Goal: Use online tool/utility: Utilize a website feature to perform a specific function

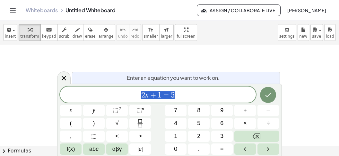
scroll to position [6, 0]
click at [157, 92] on span "​" at bounding box center [158, 94] width 196 height 9
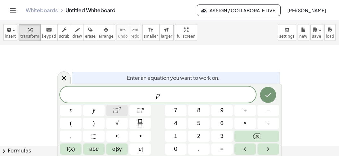
click at [112, 109] on button "⬚ 2" at bounding box center [116, 110] width 21 height 11
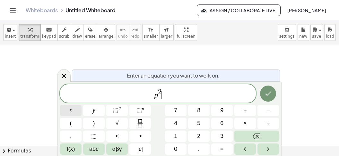
click at [66, 110] on button "x" at bounding box center [70, 110] width 21 height 11
click at [116, 109] on span "⬚" at bounding box center [115, 110] width 5 height 6
click at [248, 110] on button "+" at bounding box center [244, 110] width 21 height 11
click at [69, 125] on button "(" at bounding box center [70, 122] width 21 height 11
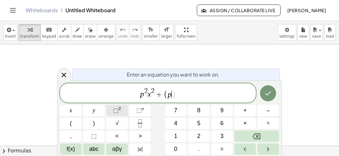
click at [114, 107] on span "⬚" at bounding box center [115, 110] width 5 height 6
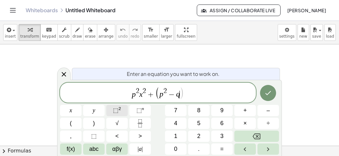
click at [122, 108] on button "⬚ 2" at bounding box center [116, 110] width 21 height 11
click at [187, 98] on span "p 2 x 2 + ( p 2 − q 2 ​ )" at bounding box center [158, 92] width 196 height 13
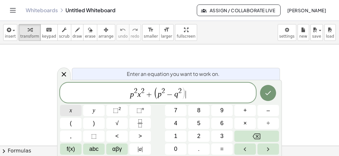
click at [70, 113] on span "x" at bounding box center [71, 110] width 3 height 9
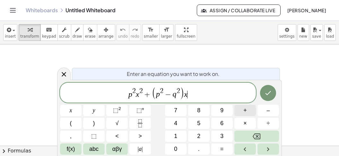
click at [244, 108] on span "+" at bounding box center [245, 110] width 4 height 9
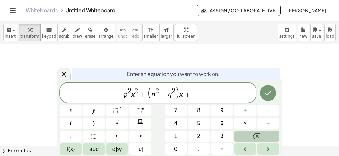
click at [258, 132] on icon "Backspace" at bounding box center [256, 136] width 8 height 8
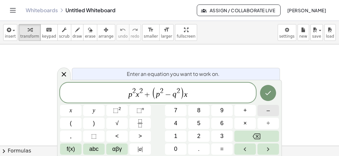
click at [265, 110] on button "–" at bounding box center [267, 110] width 21 height 11
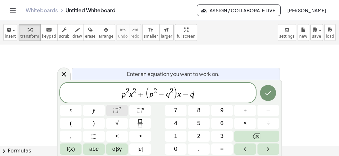
click at [124, 112] on button "⬚ 2" at bounding box center [116, 110] width 21 height 11
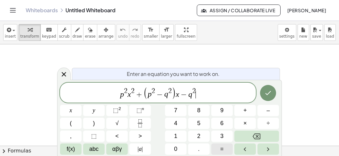
click at [224, 147] on button "=" at bounding box center [221, 148] width 21 height 11
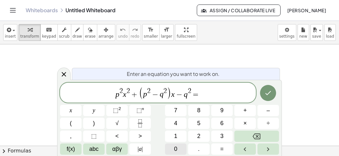
click at [170, 145] on button "0" at bounding box center [175, 148] width 21 height 11
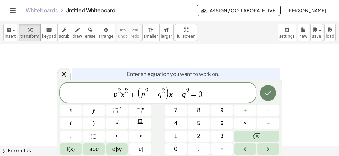
click at [268, 91] on icon "Done" at bounding box center [268, 93] width 8 height 8
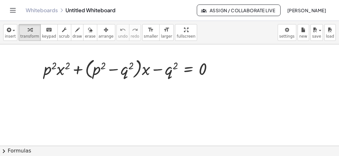
click at [255, 64] on div at bounding box center [169, 148] width 339 height 209
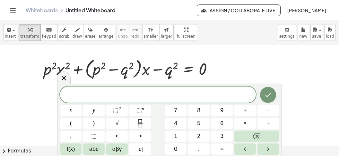
scroll to position [5, 0]
click at [140, 110] on span "⬚" at bounding box center [138, 110] width 5 height 6
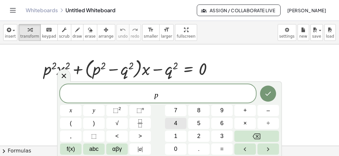
click at [175, 125] on span "4" at bounding box center [175, 123] width 3 height 9
click at [263, 148] on button "Right arrow" at bounding box center [267, 148] width 21 height 11
click at [262, 149] on button "Right arrow" at bounding box center [267, 148] width 21 height 11
click at [228, 151] on button "=" at bounding box center [221, 148] width 21 height 11
click at [69, 123] on button "(" at bounding box center [70, 122] width 21 height 11
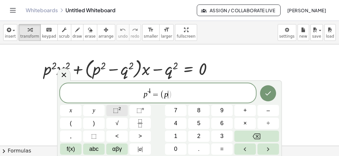
click at [122, 108] on button "⬚ 2" at bounding box center [116, 110] width 21 height 11
click at [178, 98] on span "p 4 = ( p 2 ) ​" at bounding box center [158, 92] width 196 height 13
click at [123, 112] on button "⬚ 2" at bounding box center [116, 110] width 21 height 11
click at [193, 95] on span "p 4 = ( p 2 ) 2 ​" at bounding box center [158, 92] width 196 height 13
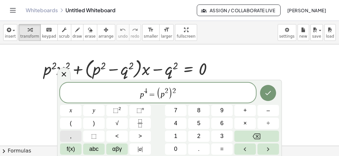
click at [70, 140] on button "," at bounding box center [70, 135] width 21 height 11
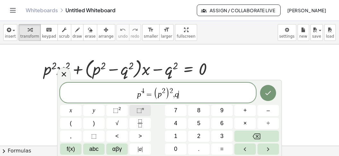
click at [139, 107] on span "⬚" at bounding box center [138, 110] width 5 height 6
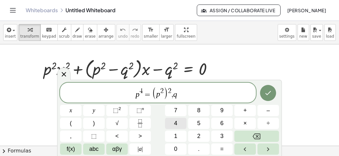
click at [176, 121] on span "4" at bounding box center [175, 123] width 3 height 9
click at [268, 146] on icon "Right arrow" at bounding box center [268, 149] width 8 height 8
click at [266, 144] on button "Right arrow" at bounding box center [267, 148] width 21 height 11
click at [225, 147] on button "=" at bounding box center [221, 148] width 21 height 11
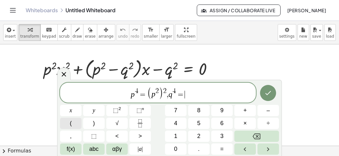
click at [70, 124] on button "(" at bounding box center [70, 122] width 21 height 11
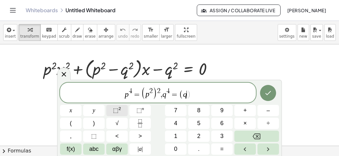
click at [117, 112] on span "⬚" at bounding box center [115, 110] width 5 height 6
click at [200, 98] on span "p 4 = ( p 2 ) 2 , q 4 = ( q 2 ) ​" at bounding box center [158, 92] width 196 height 13
click at [117, 108] on span "⬚" at bounding box center [115, 110] width 5 height 6
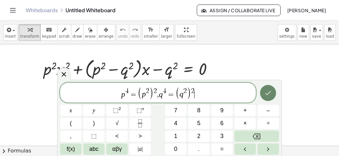
click at [265, 95] on icon "Done" at bounding box center [268, 93] width 8 height 8
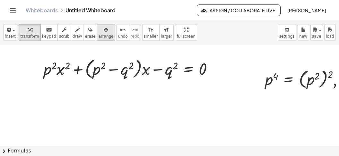
click at [104, 33] on icon "button" at bounding box center [106, 30] width 4 height 8
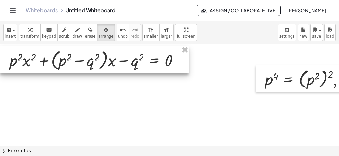
drag, startPoint x: 59, startPoint y: 68, endPoint x: 39, endPoint y: 64, distance: 20.3
click at [39, 64] on div at bounding box center [94, 60] width 189 height 28
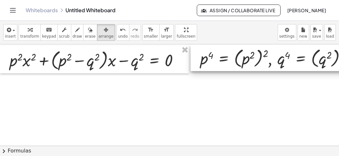
drag, startPoint x: 269, startPoint y: 78, endPoint x: 204, endPoint y: 52, distance: 70.1
click at [204, 52] on div at bounding box center [276, 57] width 170 height 27
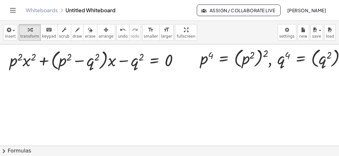
drag, startPoint x: 32, startPoint y: 37, endPoint x: 34, endPoint y: 41, distance: 4.9
click at [33, 37] on span "transform" at bounding box center [29, 36] width 19 height 4
click at [61, 148] on button "chevron_right Formulas" at bounding box center [169, 150] width 339 height 10
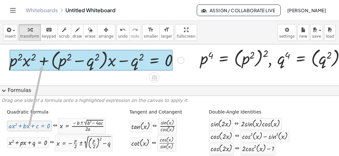
drag, startPoint x: 39, startPoint y: 128, endPoint x: 40, endPoint y: 70, distance: 58.1
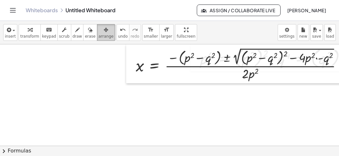
click at [98, 38] on span "arrange" at bounding box center [105, 36] width 15 height 4
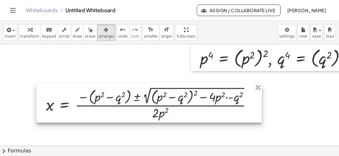
drag, startPoint x: 148, startPoint y: 65, endPoint x: 60, endPoint y: 101, distance: 95.4
click at [56, 100] on div at bounding box center [148, 102] width 225 height 39
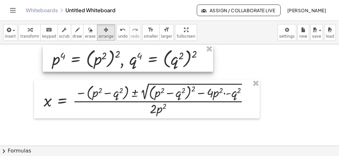
drag, startPoint x: 200, startPoint y: 59, endPoint x: 52, endPoint y: 60, distance: 147.9
click at [52, 60] on div at bounding box center [128, 58] width 170 height 27
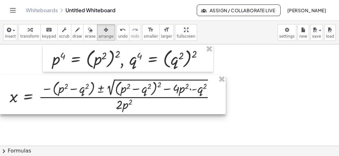
drag, startPoint x: 79, startPoint y: 84, endPoint x: 39, endPoint y: 82, distance: 39.2
click at [39, 82] on div at bounding box center [112, 94] width 225 height 39
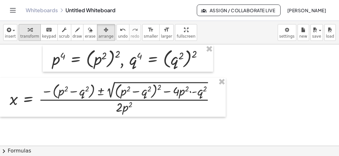
click at [28, 33] on icon "button" at bounding box center [30, 30] width 4 height 8
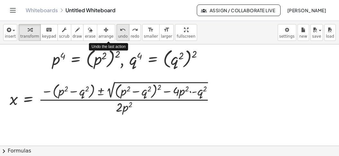
click at [118, 36] on span "undo" at bounding box center [123, 36] width 10 height 4
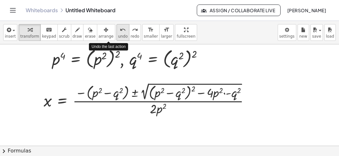
click at [118, 36] on span "undo" at bounding box center [123, 36] width 10 height 4
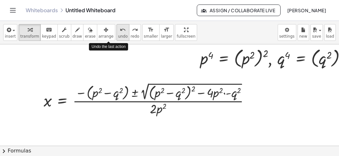
click at [118, 36] on span "undo" at bounding box center [123, 36] width 10 height 4
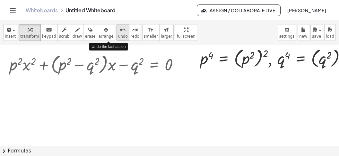
click at [118, 36] on span "undo" at bounding box center [123, 36] width 10 height 4
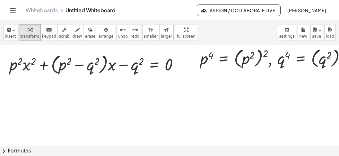
click at [90, 151] on button "chevron_right Formulas" at bounding box center [169, 150] width 339 height 10
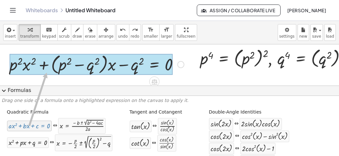
drag, startPoint x: 39, startPoint y: 129, endPoint x: 52, endPoint y: 72, distance: 58.2
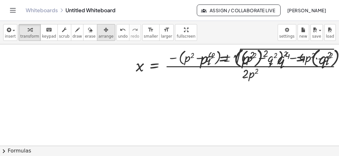
click at [104, 30] on icon "button" at bounding box center [106, 30] width 4 height 8
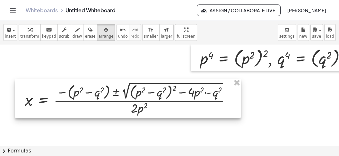
drag, startPoint x: 103, startPoint y: 84, endPoint x: 37, endPoint y: 113, distance: 71.9
click at [37, 113] on div at bounding box center [127, 98] width 225 height 39
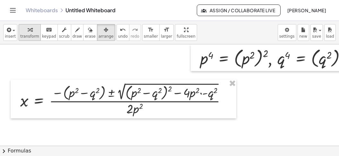
click at [31, 34] on button "transform" at bounding box center [30, 32] width 22 height 17
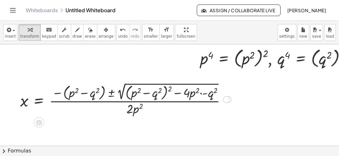
click at [168, 90] on div at bounding box center [125, 99] width 217 height 36
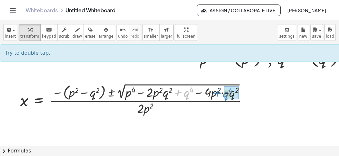
drag, startPoint x: 178, startPoint y: 93, endPoint x: 219, endPoint y: 94, distance: 40.7
click at [222, 94] on div at bounding box center [136, 98] width 239 height 35
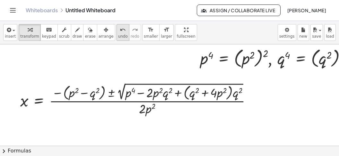
click at [118, 37] on span "undo" at bounding box center [123, 36] width 10 height 4
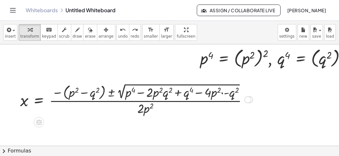
click at [222, 93] on div at bounding box center [136, 98] width 239 height 35
click at [222, 94] on div at bounding box center [136, 98] width 239 height 35
click at [222, 95] on div at bounding box center [136, 98] width 239 height 35
click at [223, 95] on div at bounding box center [136, 98] width 239 height 35
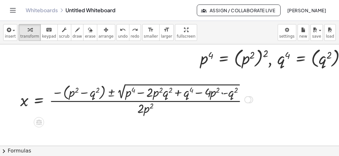
click at [223, 95] on div at bounding box center [136, 98] width 239 height 35
drag, startPoint x: 195, startPoint y: 72, endPoint x: 128, endPoint y: 96, distance: 71.3
click at [272, 58] on div "p 4 , p 4 = ( p 2 ) 2 , q 4 = ( q 2 ) 2" at bounding box center [272, 58] width 0 height 0
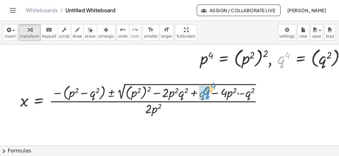
drag, startPoint x: 279, startPoint y: 58, endPoint x: 205, endPoint y: 89, distance: 79.9
click at [272, 58] on div "q 4 , p 4 = ( p 2 ) 2 , q 4 = ( q 2 ) 2" at bounding box center [272, 58] width 0 height 0
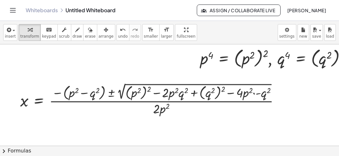
click at [184, 150] on button "chevron_right Formulas" at bounding box center [169, 150] width 339 height 10
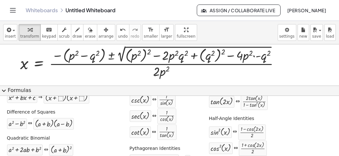
scroll to position [70, 0]
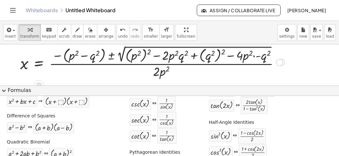
click at [279, 60] on div at bounding box center [279, 62] width 7 height 7
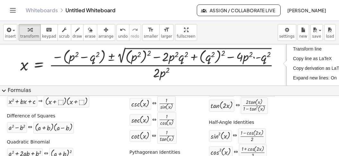
scroll to position [37, 0]
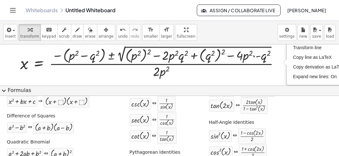
click at [287, 92] on button "expand_more Formulas" at bounding box center [169, 90] width 339 height 10
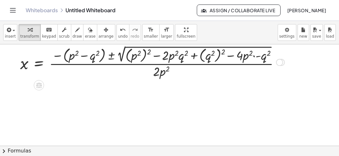
click at [277, 62] on div "Transform line Copy line as LaTeX Copy derivation as LaTeX Expand new lines: On" at bounding box center [279, 62] width 7 height 7
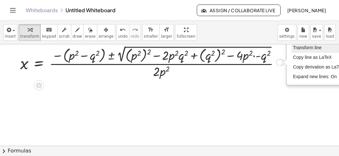
click at [294, 48] on span "Transform line" at bounding box center [307, 47] width 29 height 5
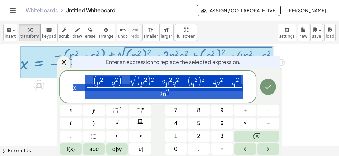
scroll to position [7, 0]
click at [165, 85] on span "2" at bounding box center [164, 82] width 4 height 7
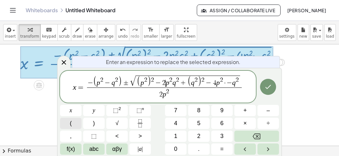
click at [70, 122] on span "(" at bounding box center [71, 123] width 2 height 9
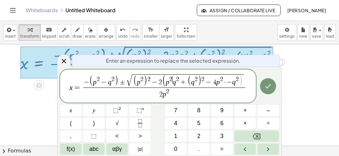
click at [171, 84] on span "p 2 ​ q 2 + ( q 2 ) 2 − 4 p 2 · − q 2" at bounding box center [202, 80] width 73 height 11
click at [264, 151] on button "Right arrow" at bounding box center [267, 148] width 21 height 11
click at [91, 125] on button ")" at bounding box center [93, 122] width 21 height 11
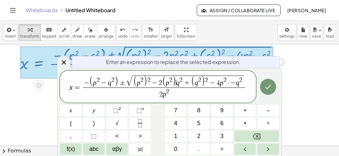
click at [175, 82] on span ")" at bounding box center [174, 81] width 4 height 11
click at [72, 122] on button "(" at bounding box center [70, 122] width 21 height 11
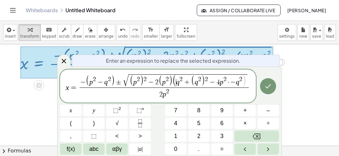
click at [184, 84] on span "+" at bounding box center [187, 82] width 8 height 7
click at [89, 123] on button ")" at bounding box center [93, 122] width 21 height 11
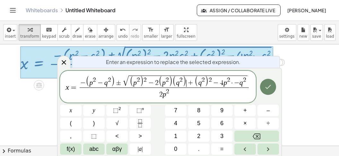
click at [262, 88] on button "Done" at bounding box center [268, 87] width 16 height 16
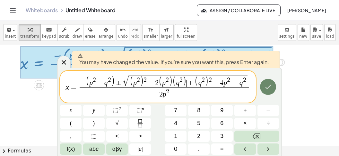
click at [263, 89] on button "Done" at bounding box center [268, 87] width 16 height 16
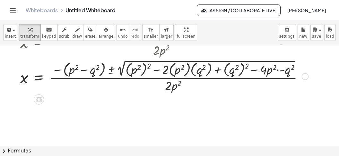
scroll to position [77, 0]
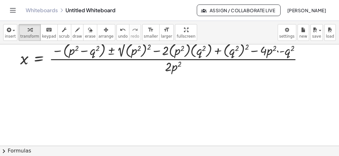
click at [105, 153] on button "chevron_right Formulas" at bounding box center [169, 150] width 339 height 10
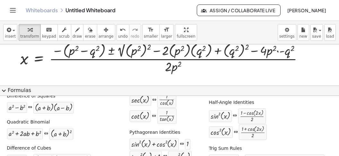
scroll to position [105, 0]
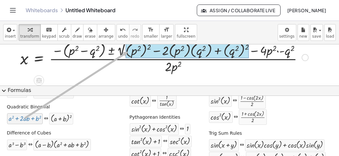
drag, startPoint x: 34, startPoint y: 117, endPoint x: 131, endPoint y: 52, distance: 116.5
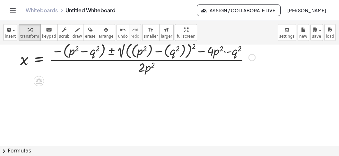
click at [60, 76] on div "+ · p 2 · x 2 + · ( + p 2 − q 2 ) · x − q 2 = 0 x = · ( − ( + p 2 − q 2 ) ± 2 √…" at bounding box center [213, 68] width 427 height 202
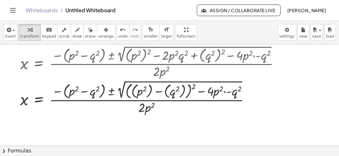
click at [292, 88] on div at bounding box center [213, 108] width 427 height 202
click at [248, 97] on div "Transform line Copy line as LaTeX Copy derivation as LaTeX Expand new lines: On" at bounding box center [250, 97] width 7 height 7
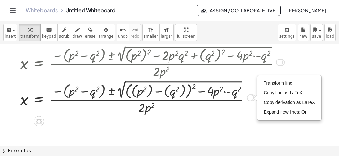
click at [269, 85] on li "Transform line" at bounding box center [289, 83] width 55 height 10
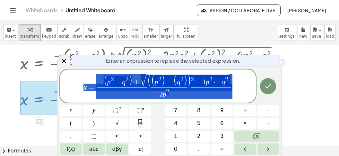
scroll to position [7, 0]
click at [228, 84] on span "( ( p 2 ) − ( q 2 ) ) 2 − 4 p 2 · − q 2" at bounding box center [187, 80] width 83 height 13
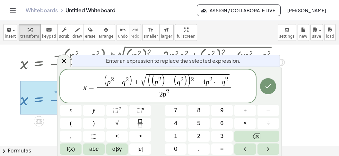
click at [229, 85] on span "( ( p 2 ) − ( q 2 ) ) 2 − 4 p 2 · − q 2 ​" at bounding box center [187, 80] width 83 height 13
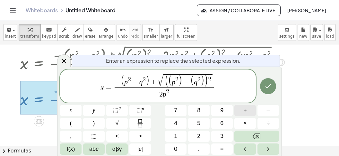
click at [243, 106] on button "+" at bounding box center [244, 110] width 21 height 11
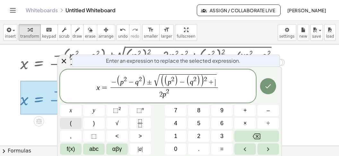
click at [73, 125] on button "(" at bounding box center [70, 122] width 21 height 11
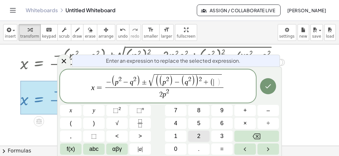
click at [193, 138] on button "2" at bounding box center [198, 135] width 21 height 11
click at [66, 63] on icon at bounding box center [64, 61] width 8 height 8
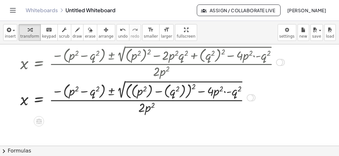
click at [193, 87] on div at bounding box center [152, 96] width 270 height 37
click at [193, 87] on div at bounding box center [152, 96] width 270 height 35
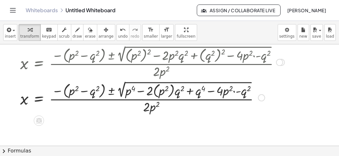
click at [154, 93] on div at bounding box center [152, 96] width 270 height 35
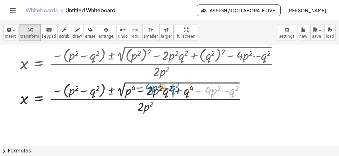
drag, startPoint x: 199, startPoint y: 91, endPoint x: 139, endPoint y: 94, distance: 59.7
click at [137, 91] on div at bounding box center [152, 97] width 270 height 35
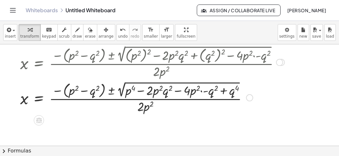
click at [179, 92] on div at bounding box center [152, 97] width 270 height 35
click at [200, 90] on div at bounding box center [152, 97] width 270 height 35
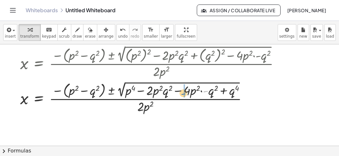
drag, startPoint x: 207, startPoint y: 91, endPoint x: 175, endPoint y: 95, distance: 32.0
click at [39, 98] on div "- x = · ( − ( + p 2 − q 2 ) ± 2 √ ( − · 4 · p 2 · - q 2 ) ) · 2 · p 2 + p 4 − ·…" at bounding box center [39, 98] width 0 height 0
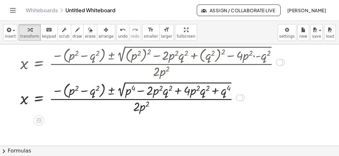
click at [177, 91] on div at bounding box center [152, 97] width 270 height 35
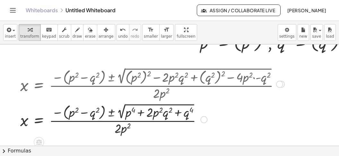
scroll to position [0, 0]
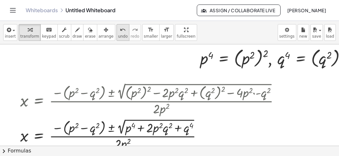
drag, startPoint x: 98, startPoint y: 33, endPoint x: 103, endPoint y: 38, distance: 6.6
click at [99, 34] on button "arrange" at bounding box center [106, 32] width 18 height 17
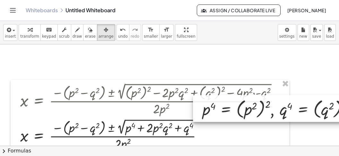
drag, startPoint x: 252, startPoint y: 63, endPoint x: 257, endPoint y: 109, distance: 46.4
click at [257, 109] on div at bounding box center [278, 108] width 170 height 27
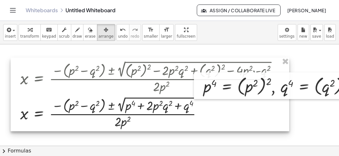
scroll to position [40, 0]
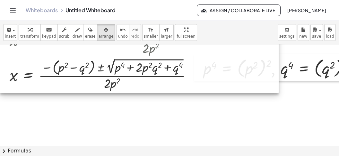
drag, startPoint x: 144, startPoint y: 81, endPoint x: 119, endPoint y: 61, distance: 32.2
click at [119, 61] on div at bounding box center [139, 55] width 278 height 73
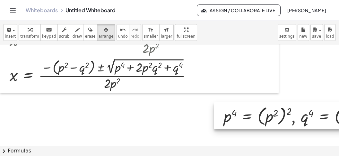
drag, startPoint x: 305, startPoint y: 69, endPoint x: 325, endPoint y: 115, distance: 50.4
click at [325, 115] on div at bounding box center [299, 115] width 170 height 27
click at [326, 115] on div at bounding box center [298, 115] width 170 height 27
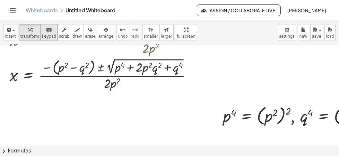
drag, startPoint x: 30, startPoint y: 31, endPoint x: 49, endPoint y: 36, distance: 19.5
click at [30, 31] on div "button" at bounding box center [29, 30] width 19 height 8
drag, startPoint x: 223, startPoint y: 119, endPoint x: 110, endPoint y: 72, distance: 122.5
click at [110, 72] on div "+ · p 2 · x 2 + · ( + p 2 − q 2 ) · x − q 2 = 0 x = · ( − ( + p 2 − q 2 ) ± 2 √…" at bounding box center [213, 105] width 427 height 202
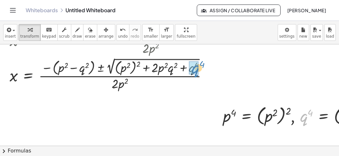
drag, startPoint x: 301, startPoint y: 119, endPoint x: 191, endPoint y: 70, distance: 119.9
click at [295, 115] on div "q 4 , p 4 = ( p 2 ) 2 , q 4 = ( q 2 ) 2" at bounding box center [295, 115] width 0 height 0
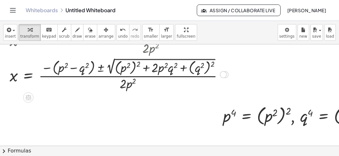
click at [265, 71] on div at bounding box center [141, 73] width 270 height 35
click at [223, 73] on div "Transform line Copy line as LaTeX Copy derivation as LaTeX Expand new lines: On" at bounding box center [223, 74] width 7 height 7
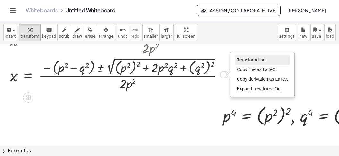
click at [246, 61] on span "Transform line" at bounding box center [251, 59] width 29 height 5
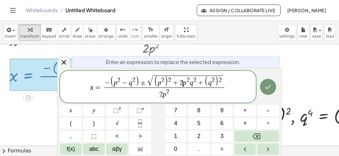
scroll to position [7, 0]
drag, startPoint x: 182, startPoint y: 83, endPoint x: 180, endPoint y: 89, distance: 5.5
click at [182, 83] on span "2" at bounding box center [181, 82] width 4 height 7
click at [75, 124] on button "(" at bounding box center [70, 122] width 21 height 11
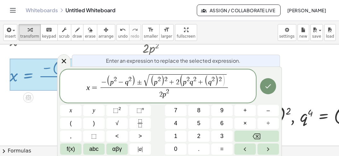
click at [189, 87] on span "​ p 2 q 2 + ( q 2 ) 2" at bounding box center [202, 80] width 39 height 11
click at [262, 147] on button "Right arrow" at bounding box center [267, 148] width 21 height 11
click at [97, 120] on button ")" at bounding box center [93, 122] width 21 height 11
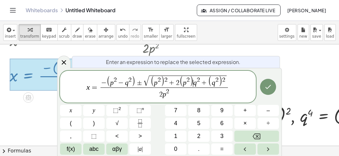
click at [193, 84] on var "q" at bounding box center [195, 83] width 4 height 8
click at [71, 120] on span "(" at bounding box center [71, 123] width 2 height 9
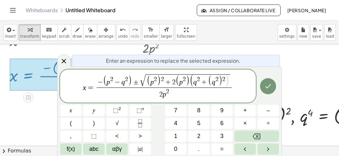
click at [200, 84] on span "+" at bounding box center [204, 82] width 8 height 7
click at [98, 124] on button ")" at bounding box center [93, 122] width 21 height 11
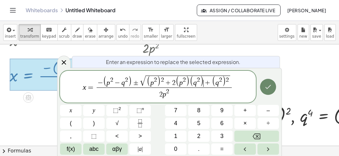
click at [265, 90] on icon "Done" at bounding box center [268, 87] width 8 height 8
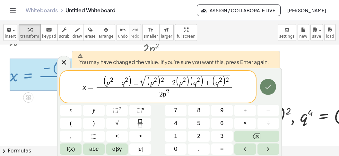
click at [268, 89] on icon "Done" at bounding box center [268, 87] width 8 height 8
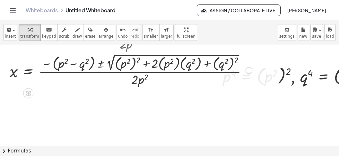
scroll to position [80, 0]
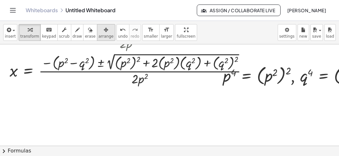
click at [98, 30] on div "button" at bounding box center [105, 30] width 15 height 8
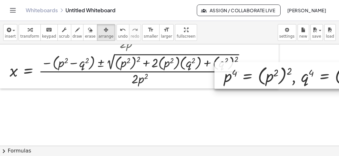
drag, startPoint x: 286, startPoint y: 76, endPoint x: 275, endPoint y: 34, distance: 43.6
click at [275, 38] on div "insert select one: Math Expression Function Text Youtube Video Graphing Geometr…" at bounding box center [169, 88] width 339 height 135
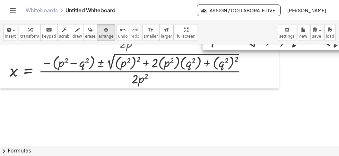
drag, startPoint x: 264, startPoint y: 48, endPoint x: 262, endPoint y: 34, distance: 14.8
click at [262, 34] on div "insert select one: Math Expression Function Text Youtube Video Graphing Geometr…" at bounding box center [169, 88] width 339 height 135
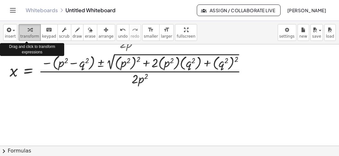
click at [24, 35] on span "transform" at bounding box center [29, 36] width 19 height 4
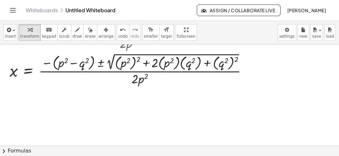
click at [64, 151] on button "chevron_right Formulas" at bounding box center [169, 150] width 339 height 10
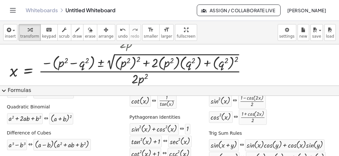
scroll to position [105, 0]
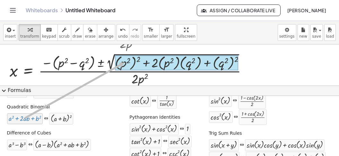
drag, startPoint x: 30, startPoint y: 119, endPoint x: 125, endPoint y: 61, distance: 111.2
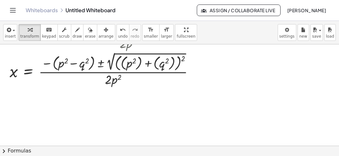
click at [53, 113] on div at bounding box center [213, 65] width 427 height 202
click at [110, 68] on div at bounding box center [141, 68] width 270 height 37
click at [112, 66] on div at bounding box center [141, 68] width 270 height 37
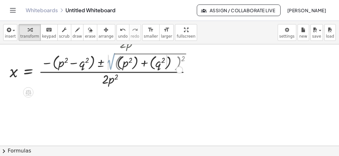
click at [112, 66] on div at bounding box center [141, 68] width 270 height 35
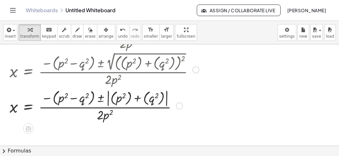
click at [92, 98] on div at bounding box center [141, 104] width 270 height 35
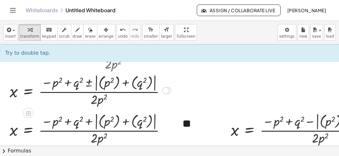
scroll to position [101, 0]
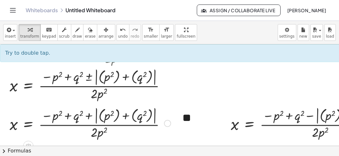
click at [96, 117] on div at bounding box center [89, 122] width 167 height 35
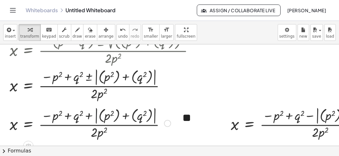
click at [96, 116] on div at bounding box center [89, 122] width 167 height 35
click at [97, 116] on div at bounding box center [89, 122] width 167 height 35
click at [167, 122] on div at bounding box center [167, 122] width 7 height 7
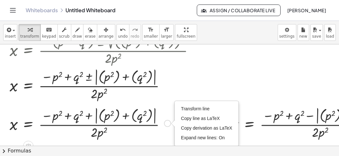
click at [182, 111] on li "Transform line" at bounding box center [206, 109] width 55 height 10
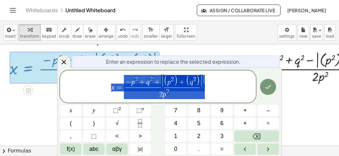
scroll to position [7, 0]
click at [162, 81] on span "|" at bounding box center [162, 80] width 3 height 13
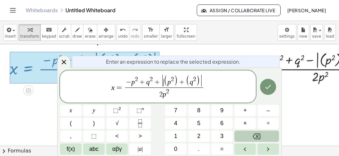
click at [257, 137] on icon "Backspace" at bounding box center [256, 136] width 8 height 8
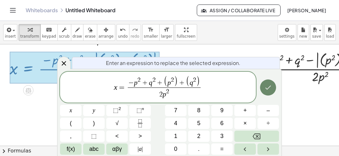
click at [267, 89] on icon "Done" at bounding box center [268, 87] width 8 height 8
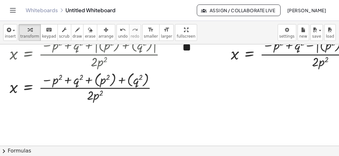
scroll to position [182, 0]
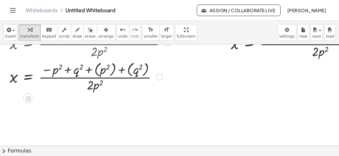
click at [112, 70] on div at bounding box center [89, 75] width 167 height 33
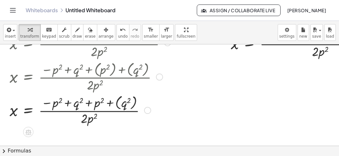
click at [134, 101] on div at bounding box center [89, 109] width 167 height 33
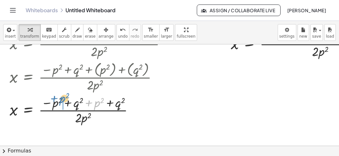
drag, startPoint x: 89, startPoint y: 100, endPoint x: 68, endPoint y: 105, distance: 21.7
click at [54, 103] on div at bounding box center [89, 109] width 167 height 32
drag, startPoint x: 67, startPoint y: 102, endPoint x: 85, endPoint y: 103, distance: 18.3
click at [69, 101] on div at bounding box center [89, 109] width 167 height 32
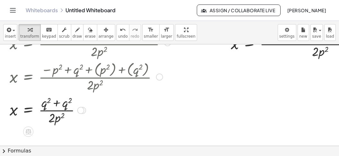
click at [57, 103] on div at bounding box center [89, 109] width 167 height 32
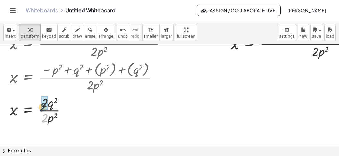
drag, startPoint x: 44, startPoint y: 115, endPoint x: 43, endPoint y: 105, distance: 10.0
click at [28, 110] on div "· 2 x = · q 2 · 2 · p 2 2 ·" at bounding box center [28, 110] width 0 height 0
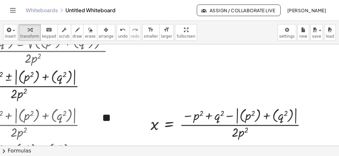
scroll to position [101, 80]
drag, startPoint x: 307, startPoint y: 123, endPoint x: 301, endPoint y: 123, distance: 6.4
click at [307, 123] on div at bounding box center [308, 122] width 7 height 7
click at [327, 107] on span "Transform line" at bounding box center [336, 108] width 29 height 5
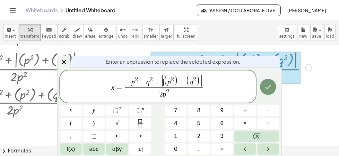
scroll to position [7, 0]
click at [164, 83] on span "(" at bounding box center [166, 80] width 4 height 11
click at [261, 133] on button "Backspace" at bounding box center [256, 135] width 45 height 11
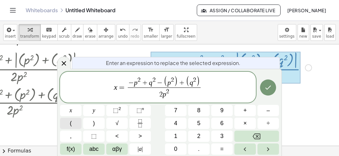
click at [72, 123] on span "(" at bounding box center [71, 123] width 2 height 9
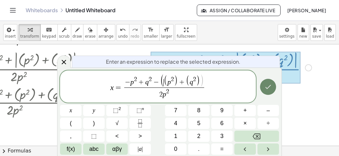
click at [268, 91] on button "Done" at bounding box center [268, 87] width 16 height 16
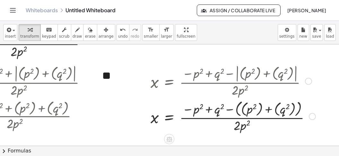
scroll to position [182, 80]
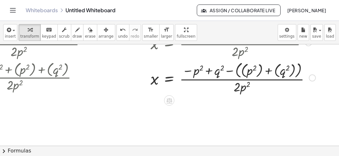
click at [241, 74] on div at bounding box center [232, 76] width 171 height 35
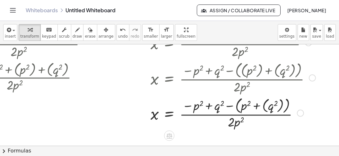
click at [264, 108] on div at bounding box center [232, 112] width 171 height 35
click at [234, 107] on div at bounding box center [232, 112] width 171 height 34
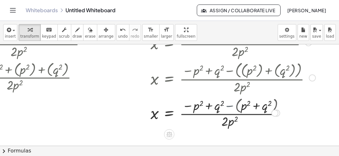
click at [235, 107] on div at bounding box center [232, 112] width 171 height 32
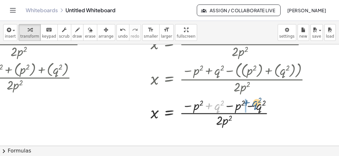
drag, startPoint x: 212, startPoint y: 107, endPoint x: 254, endPoint y: 106, distance: 42.4
click at [254, 106] on div at bounding box center [232, 112] width 171 height 32
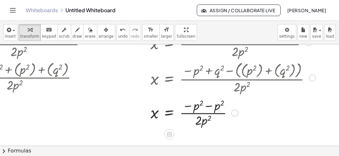
click at [216, 107] on div at bounding box center [232, 112] width 171 height 32
click at [188, 122] on div at bounding box center [232, 112] width 171 height 32
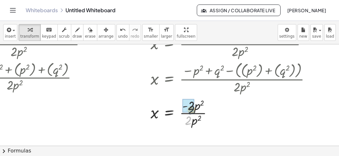
drag, startPoint x: 189, startPoint y: 122, endPoint x: 192, endPoint y: 110, distance: 12.5
click at [169, 113] on div "· 2 x = · p 2 · 2 · p 2 - 2 ·" at bounding box center [169, 113] width 0 height 0
drag, startPoint x: 190, startPoint y: 122, endPoint x: 195, endPoint y: 114, distance: 9.8
click at [195, 114] on div at bounding box center [232, 112] width 171 height 32
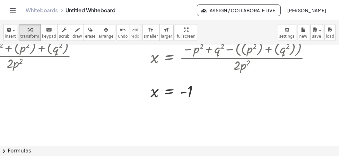
scroll to position [283, 80]
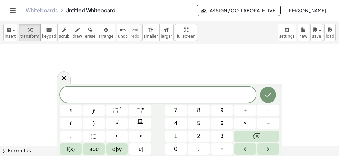
scroll to position [5, 0]
click at [112, 124] on button "√" at bounding box center [116, 122] width 21 height 11
click at [138, 124] on icon "Fraction" at bounding box center [140, 123] width 8 height 8
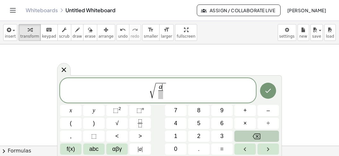
click at [258, 133] on icon "Backspace" at bounding box center [256, 136] width 8 height 8
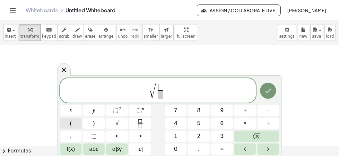
click at [66, 122] on button "(" at bounding box center [70, 122] width 21 height 11
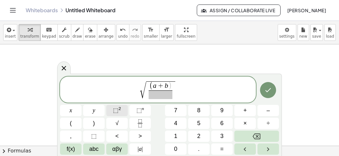
click at [115, 107] on span "⬚" at bounding box center [115, 110] width 5 height 6
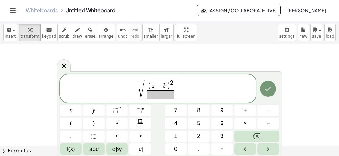
click at [152, 97] on span at bounding box center [160, 94] width 27 height 9
click at [70, 123] on span "(" at bounding box center [71, 123] width 2 height 9
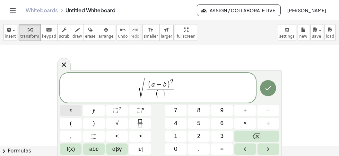
click at [72, 113] on span "x" at bounding box center [71, 110] width 3 height 9
click at [268, 108] on span "–" at bounding box center [267, 110] width 3 height 9
click at [99, 114] on button "y" at bounding box center [93, 110] width 21 height 11
click at [172, 95] on span "( x − y ) ​" at bounding box center [160, 94] width 27 height 10
click at [119, 107] on sup "2" at bounding box center [119, 108] width 3 height 5
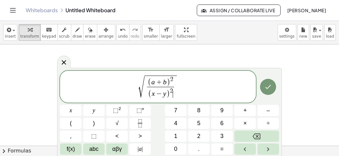
click at [185, 85] on span "√ ( a + b ) 2 ( x − y ) 2 ​ ​" at bounding box center [158, 86] width 196 height 25
click at [218, 146] on button "=" at bounding box center [221, 148] width 21 height 11
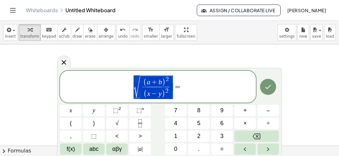
drag, startPoint x: 175, startPoint y: 90, endPoint x: 66, endPoint y: 89, distance: 108.7
click at [66, 89] on span "√ ( a + b ) 2 ( x − y ) 2 ​ =" at bounding box center [158, 86] width 196 height 25
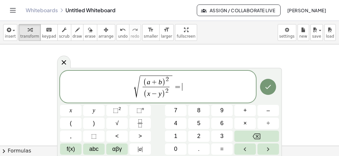
scroll to position [7, 0]
click at [185, 87] on span "√ ( a + b ) 2 ( x − y ) 2 ​ = ​" at bounding box center [158, 86] width 196 height 25
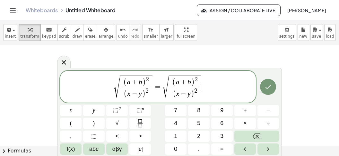
scroll to position [6, 0]
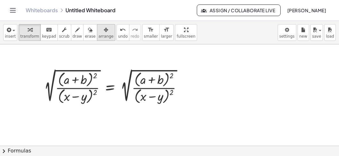
click at [104, 32] on icon "button" at bounding box center [106, 30] width 4 height 8
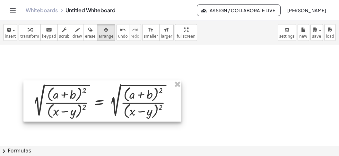
drag, startPoint x: 73, startPoint y: 89, endPoint x: 62, endPoint y: 104, distance: 18.3
click at [62, 104] on div at bounding box center [102, 100] width 158 height 41
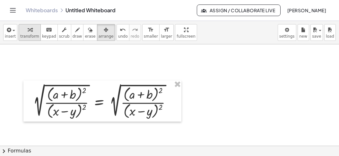
click at [32, 35] on span "transform" at bounding box center [29, 36] width 19 height 4
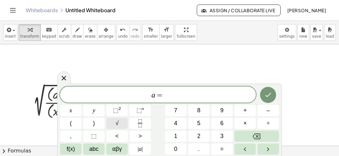
click at [116, 122] on button "√" at bounding box center [116, 122] width 21 height 11
click at [174, 109] on button "7" at bounding box center [175, 110] width 21 height 11
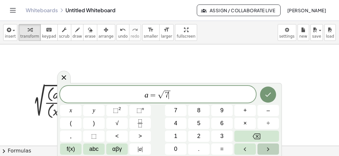
click at [262, 149] on button "Right arrow" at bounding box center [267, 148] width 21 height 11
click at [76, 110] on button "x" at bounding box center [70, 110] width 21 height 11
click at [67, 138] on button "," at bounding box center [70, 135] width 21 height 11
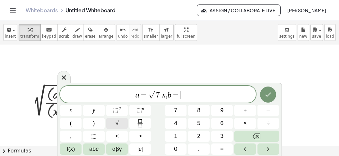
click at [119, 123] on button "√" at bounding box center [116, 122] width 21 height 11
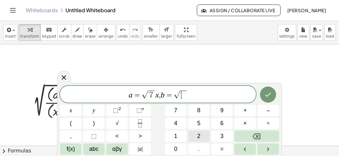
click at [196, 134] on button "2" at bounding box center [198, 135] width 21 height 11
click at [269, 146] on icon "Right arrow" at bounding box center [268, 149] width 8 height 8
click at [74, 137] on button "," at bounding box center [70, 135] width 21 height 11
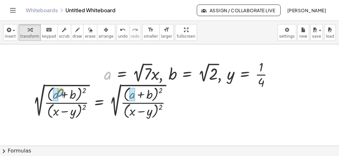
drag, startPoint x: 107, startPoint y: 76, endPoint x: 56, endPoint y: 95, distance: 54.1
click at [185, 74] on div "a , a = · 2 √ 7 · x , b = 2 √ 2 , y = · 1 · 4" at bounding box center [185, 74] width 0 height 0
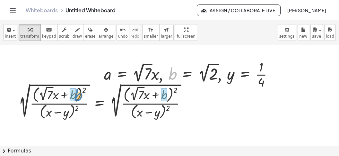
drag, startPoint x: 171, startPoint y: 74, endPoint x: 74, endPoint y: 96, distance: 99.5
click at [185, 74] on div "b , a = · 2 √ 7 · x , b = 2 √ 2 , y = · 1 · 4" at bounding box center [185, 74] width 0 height 0
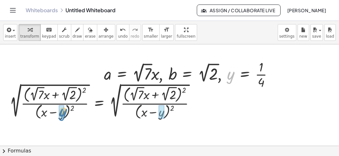
drag, startPoint x: 227, startPoint y: 80, endPoint x: 61, endPoint y: 119, distance: 170.8
click at [185, 74] on div "y , a = · 2 √ 7 · x , b = 2 √ 2 , y = · 1 · 4" at bounding box center [185, 74] width 0 height 0
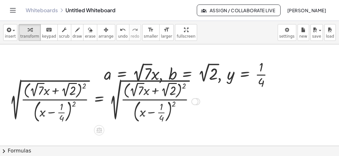
click at [84, 86] on div at bounding box center [104, 100] width 197 height 47
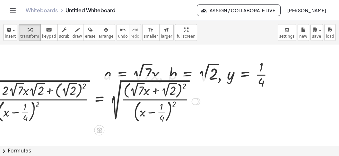
click at [39, 104] on div at bounding box center [68, 100] width 269 height 47
click at [40, 104] on div at bounding box center [68, 100] width 269 height 47
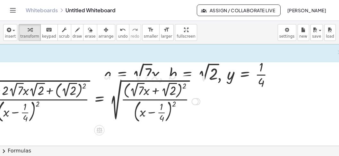
click at [38, 104] on div at bounding box center [68, 100] width 269 height 47
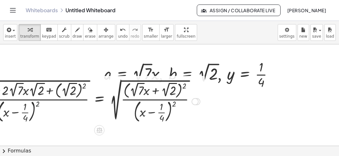
click at [38, 104] on div at bounding box center [68, 100] width 269 height 47
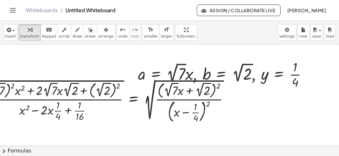
scroll to position [283, 30]
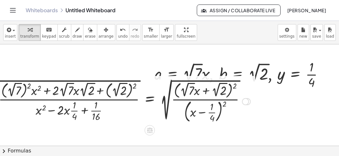
click at [28, 83] on div at bounding box center [118, 100] width 269 height 47
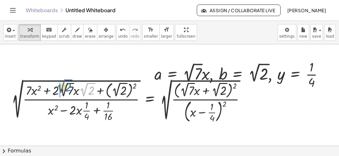
drag, startPoint x: 85, startPoint y: 94, endPoint x: 60, endPoint y: 99, distance: 26.1
click at [63, 93] on div at bounding box center [130, 100] width 245 height 47
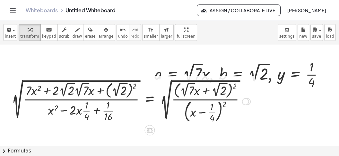
click at [80, 94] on div at bounding box center [130, 100] width 245 height 47
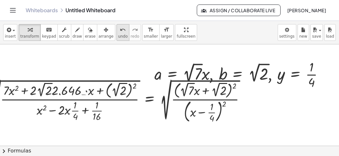
click at [118, 35] on span "undo" at bounding box center [123, 36] width 10 height 4
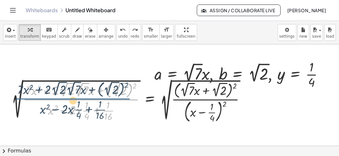
drag, startPoint x: 78, startPoint y: 96, endPoint x: 69, endPoint y: 95, distance: 8.7
click at [69, 95] on div at bounding box center [130, 100] width 245 height 47
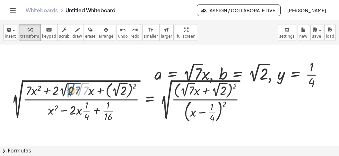
drag, startPoint x: 81, startPoint y: 93, endPoint x: 70, endPoint y: 93, distance: 11.2
click at [70, 93] on div at bounding box center [130, 100] width 245 height 47
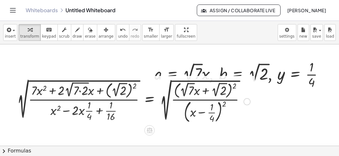
click at [82, 93] on div at bounding box center [133, 100] width 239 height 47
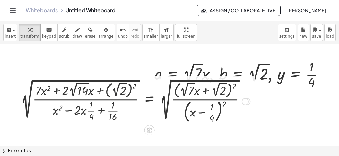
click at [118, 94] on div at bounding box center [135, 100] width 235 height 47
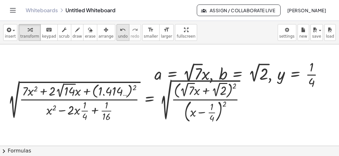
drag, startPoint x: 107, startPoint y: 29, endPoint x: 108, endPoint y: 34, distance: 4.6
click at [120, 32] on icon "undo" at bounding box center [123, 30] width 6 height 8
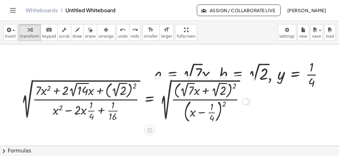
click at [134, 86] on div at bounding box center [135, 100] width 235 height 47
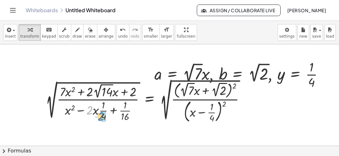
drag, startPoint x: 86, startPoint y: 112, endPoint x: 98, endPoint y: 118, distance: 13.1
click at [98, 118] on div at bounding box center [147, 100] width 211 height 47
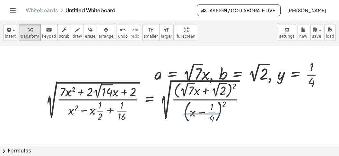
drag, startPoint x: 184, startPoint y: 114, endPoint x: 218, endPoint y: 113, distance: 33.7
click at [185, 103] on div "2 √ ( · ( + · 7 · x 2 + · 2 · 2 √ 14 · x + 2 ) · ( + x 2 − 2 · x · · 1 · + · 1 …" at bounding box center [167, 102] width 36 height 2
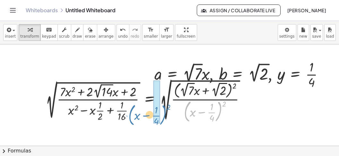
drag, startPoint x: 185, startPoint y: 117, endPoint x: 154, endPoint y: 122, distance: 31.2
click at [124, 121] on div at bounding box center [147, 100] width 211 height 47
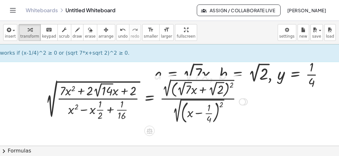
drag, startPoint x: 166, startPoint y: 93, endPoint x: 167, endPoint y: 103, distance: 10.3
click at [166, 95] on div at bounding box center [146, 101] width 208 height 48
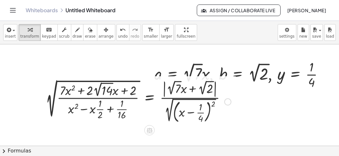
click at [167, 117] on div at bounding box center [138, 101] width 192 height 47
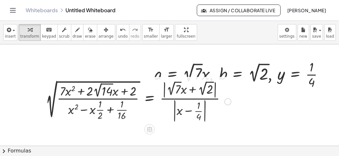
click at [187, 113] on div at bounding box center [138, 100] width 192 height 45
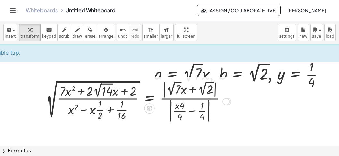
click at [194, 111] on div at bounding box center [138, 100] width 192 height 45
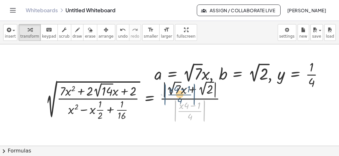
drag, startPoint x: 172, startPoint y: 113, endPoint x: 157, endPoint y: 98, distance: 20.6
click at [157, 98] on div at bounding box center [138, 100] width 192 height 45
drag, startPoint x: 175, startPoint y: 119, endPoint x: 174, endPoint y: 99, distance: 19.6
click at [173, 100] on div at bounding box center [138, 100] width 192 height 45
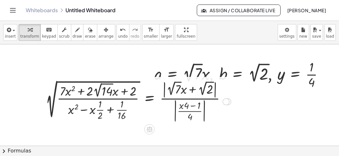
click at [175, 97] on div at bounding box center [138, 100] width 192 height 45
click at [175, 97] on div at bounding box center [139, 101] width 194 height 46
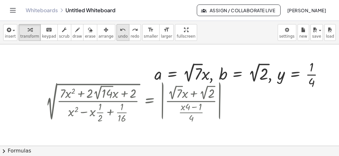
click at [118, 36] on span "undo" at bounding box center [123, 36] width 10 height 4
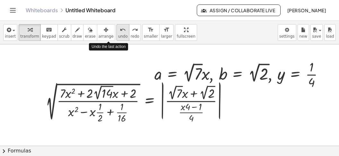
click at [116, 40] on button "undo undo" at bounding box center [122, 32] width 13 height 17
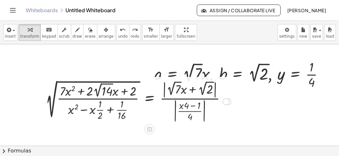
click at [171, 98] on div at bounding box center [138, 100] width 192 height 45
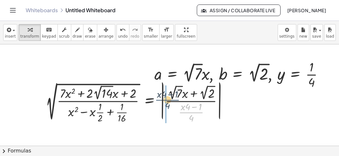
drag, startPoint x: 191, startPoint y: 114, endPoint x: 158, endPoint y: 92, distance: 38.9
click at [159, 92] on div at bounding box center [139, 101] width 194 height 46
drag, startPoint x: 190, startPoint y: 120, endPoint x: 163, endPoint y: 93, distance: 37.7
click at [169, 96] on div at bounding box center [139, 101] width 194 height 46
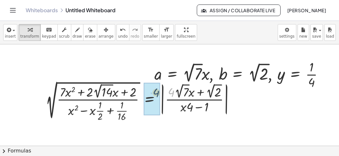
drag, startPoint x: 171, startPoint y: 94, endPoint x: 156, endPoint y: 98, distance: 15.2
click at [149, 101] on div "· 4 2 √ ( · ( + · 7 · x 2 + · 2 · 2 √ 14 · x + 2 ) · ( + x 2 − · x · · 1 · 2 + …" at bounding box center [149, 101] width 0 height 0
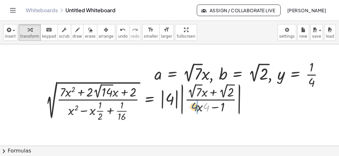
drag, startPoint x: 205, startPoint y: 108, endPoint x: 183, endPoint y: 102, distance: 22.3
click at [192, 109] on div at bounding box center [149, 100] width 214 height 43
click at [182, 110] on div at bounding box center [149, 100] width 214 height 43
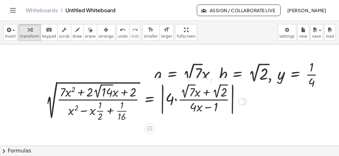
click at [163, 113] on div at bounding box center [145, 100] width 207 height 43
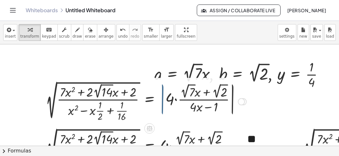
click at [163, 113] on div at bounding box center [145, 100] width 207 height 43
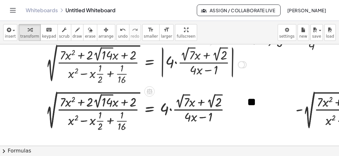
scroll to position [322, 30]
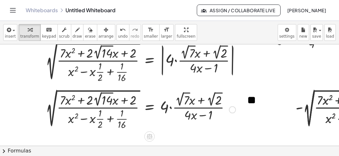
click at [170, 108] on div at bounding box center [140, 108] width 196 height 43
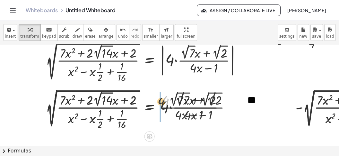
drag, startPoint x: 159, startPoint y: 102, endPoint x: 152, endPoint y: 107, distance: 8.2
click at [152, 107] on div at bounding box center [137, 108] width 190 height 43
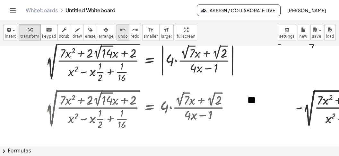
click at [116, 39] on button "undo undo" at bounding box center [122, 32] width 13 height 17
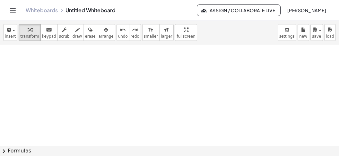
scroll to position [507, 30]
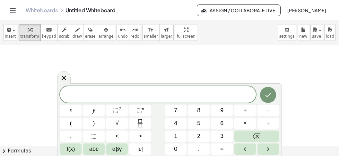
scroll to position [5, 0]
click at [75, 148] on span "f(x)" at bounding box center [71, 148] width 8 height 9
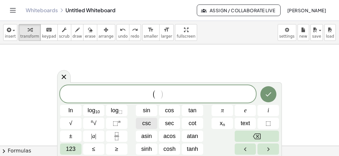
click at [143, 126] on span "csc" at bounding box center [146, 123] width 9 height 9
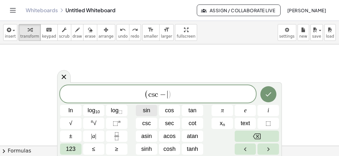
click at [154, 111] on button "sin" at bounding box center [146, 110] width 21 height 11
click at [191, 98] on span "( c s c − s i n ​ )" at bounding box center [158, 94] width 196 height 11
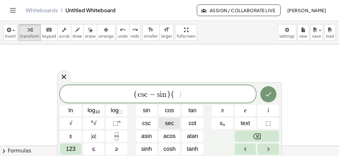
click at [166, 125] on span "sec" at bounding box center [169, 123] width 9 height 9
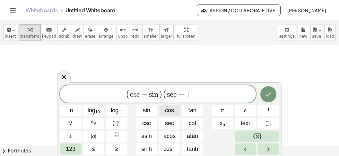
click at [172, 107] on span "cos" at bounding box center [169, 110] width 9 height 9
click at [201, 98] on span "( c s c − s i n ) ( s e c − c o s ​ )" at bounding box center [158, 94] width 196 height 11
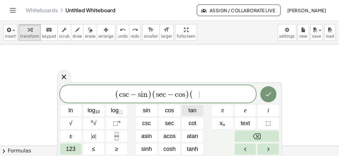
click at [190, 111] on span "tan" at bounding box center [192, 110] width 8 height 9
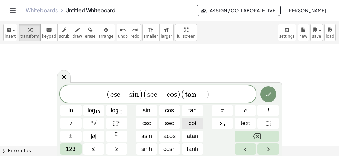
click at [196, 123] on span "cot" at bounding box center [193, 123] width 8 height 9
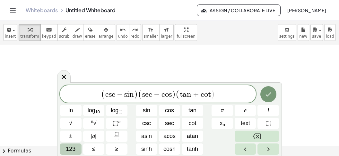
click at [66, 149] on span "123" at bounding box center [71, 148] width 10 height 9
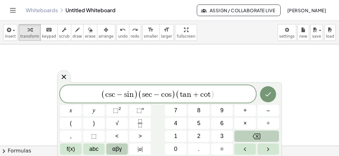
click at [109, 148] on button "αβγ" at bounding box center [116, 148] width 21 height 11
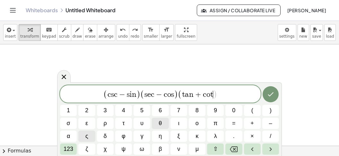
click at [156, 120] on button "θ" at bounding box center [160, 122] width 17 height 11
click at [190, 94] on var "n" at bounding box center [188, 94] width 4 height 8
click at [159, 125] on span "θ" at bounding box center [159, 123] width 3 height 9
click at [168, 96] on var "s" at bounding box center [167, 94] width 3 height 8
click at [163, 124] on button "θ" at bounding box center [160, 122] width 17 height 11
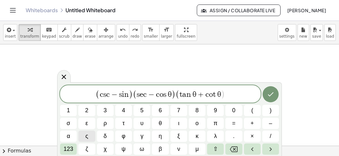
click at [148, 98] on span "−" at bounding box center [151, 94] width 9 height 8
click at [160, 123] on span "θ" at bounding box center [159, 123] width 3 height 9
drag, startPoint x: 126, startPoint y: 92, endPoint x: 133, endPoint y: 101, distance: 11.3
click at [126, 93] on span ")" at bounding box center [128, 93] width 4 height 9
click at [160, 122] on span "θ" at bounding box center [159, 123] width 3 height 9
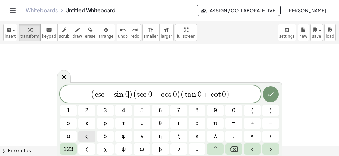
click at [105, 96] on span "c s c − s i n θ ​" at bounding box center [112, 94] width 34 height 8
click at [160, 124] on span "θ" at bounding box center [159, 123] width 3 height 9
click at [270, 97] on icon "Done" at bounding box center [271, 94] width 8 height 8
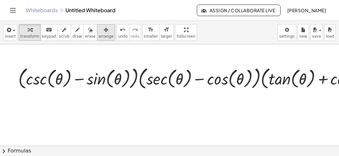
drag, startPoint x: 132, startPoint y: 34, endPoint x: 92, endPoint y: 34, distance: 40.4
click at [144, 34] on span "smaller" at bounding box center [151, 36] width 14 height 4
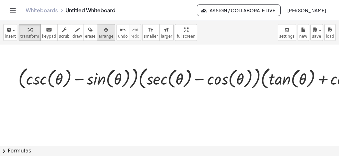
click at [0, 0] on button "1" at bounding box center [0, 0] width 0 height 0
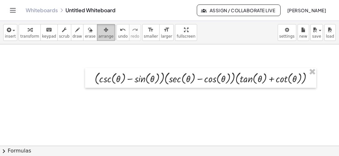
click at [98, 34] on span "arrange" at bounding box center [105, 36] width 15 height 4
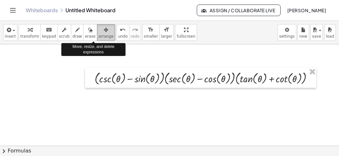
click at [98, 35] on span "arrange" at bounding box center [105, 36] width 15 height 4
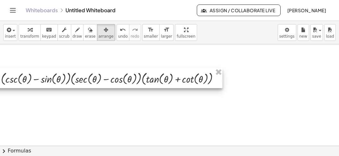
drag, startPoint x: 122, startPoint y: 83, endPoint x: 29, endPoint y: 84, distance: 93.0
click at [28, 84] on div at bounding box center [106, 78] width 231 height 20
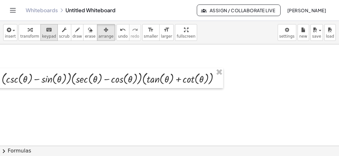
click at [27, 34] on span "transform" at bounding box center [29, 36] width 19 height 4
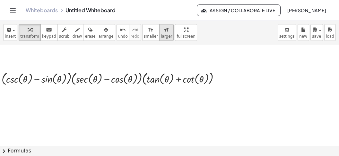
click at [163, 30] on icon "format_size" at bounding box center [166, 30] width 6 height 8
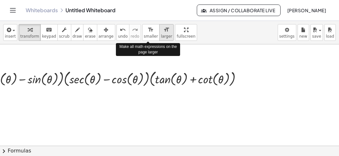
click at [161, 35] on span "larger" at bounding box center [166, 36] width 11 height 4
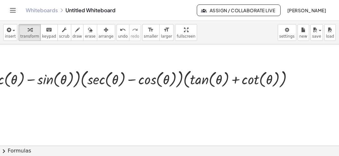
drag, startPoint x: 115, startPoint y: 146, endPoint x: 81, endPoint y: 142, distance: 34.2
click at [81, 142] on div "insert select one: Math Expression Function Text Youtube Video Graphing Geometr…" at bounding box center [169, 88] width 339 height 135
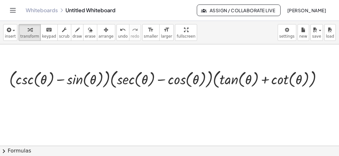
scroll to position [507, 0]
click at [66, 151] on button "chevron_right Formulas" at bounding box center [169, 150] width 339 height 10
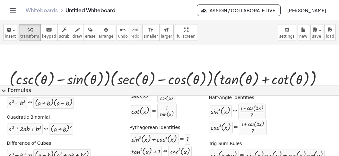
scroll to position [59, 0]
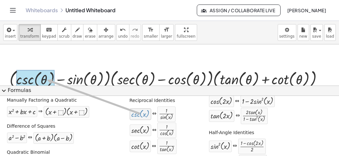
drag, startPoint x: 145, startPoint y: 115, endPoint x: 45, endPoint y: 77, distance: 107.2
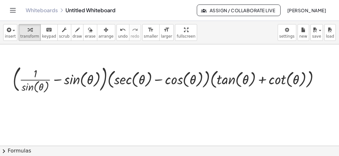
drag, startPoint x: 169, startPoint y: 154, endPoint x: 170, endPoint y: 149, distance: 4.5
click at [170, 151] on button "chevron_right Formulas" at bounding box center [169, 150] width 339 height 10
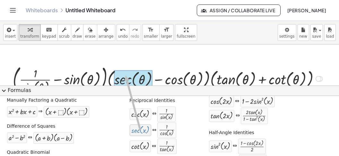
drag, startPoint x: 137, startPoint y: 132, endPoint x: 128, endPoint y: 81, distance: 52.5
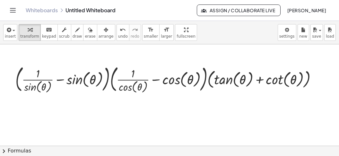
drag, startPoint x: 201, startPoint y: 111, endPoint x: 197, endPoint y: 116, distance: 6.2
click at [182, 151] on button "chevron_right Formulas" at bounding box center [169, 150] width 339 height 10
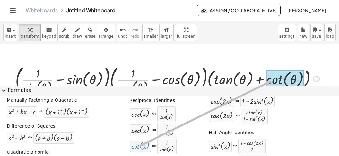
drag, startPoint x: 140, startPoint y: 149, endPoint x: 273, endPoint y: 80, distance: 150.1
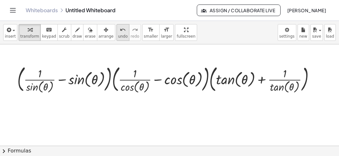
click at [116, 33] on button "undo undo" at bounding box center [122, 32] width 13 height 17
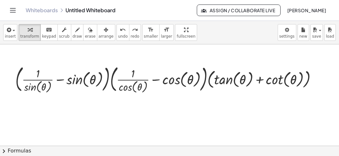
click at [163, 152] on button "chevron_right Formulas" at bounding box center [169, 150] width 339 height 10
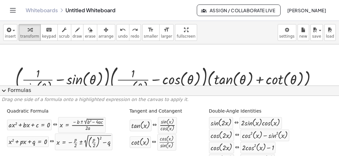
scroll to position [0, 0]
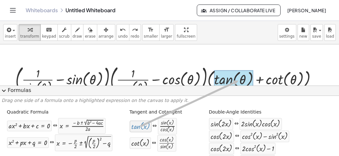
drag, startPoint x: 140, startPoint y: 126, endPoint x: 239, endPoint y: 79, distance: 109.9
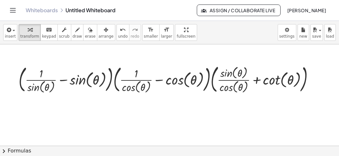
click at [195, 149] on button "chevron_right Formulas" at bounding box center [169, 150] width 339 height 10
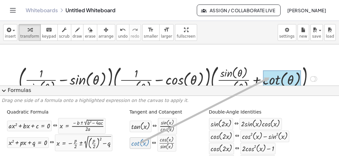
drag, startPoint x: 140, startPoint y: 144, endPoint x: 270, endPoint y: 77, distance: 145.8
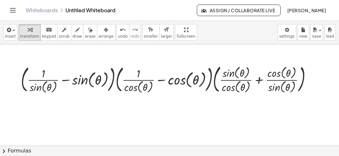
click at [66, 81] on div at bounding box center [169, 78] width 302 height 32
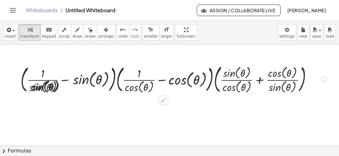
click at [66, 80] on div at bounding box center [168, 78] width 325 height 32
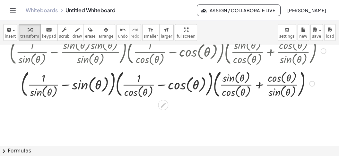
scroll to position [588, 0]
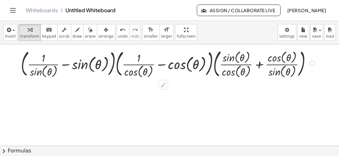
click at [64, 66] on div at bounding box center [168, 62] width 325 height 32
click at [64, 65] on div at bounding box center [168, 62] width 325 height 32
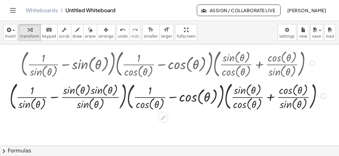
click at [57, 96] on div at bounding box center [168, 95] width 325 height 32
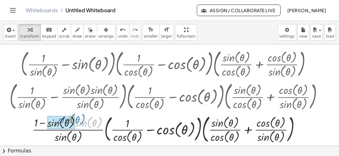
drag, startPoint x: 80, startPoint y: 120, endPoint x: 63, endPoint y: 117, distance: 17.6
click at [163, 128] on div "· sin ( , θ ) · 1 sin ( , θ ) · ( + · 1 · cos ( , θ ) − cos ( , θ ) ) · ( + + )…" at bounding box center [163, 128] width 0 height 0
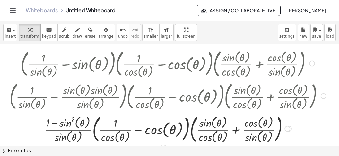
click at [136, 131] on div at bounding box center [168, 127] width 325 height 32
click at [137, 130] on div at bounding box center [168, 127] width 325 height 32
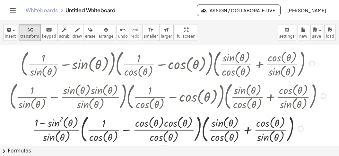
drag, startPoint x: 126, startPoint y: 130, endPoint x: 160, endPoint y: 128, distance: 33.4
click at [127, 129] on div at bounding box center [168, 127] width 325 height 32
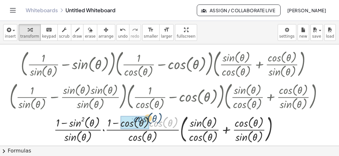
drag, startPoint x: 156, startPoint y: 121, endPoint x: 138, endPoint y: 122, distance: 18.0
click at [163, 128] on div "· cos ( , θ ) · 1 · 1 cos ( , θ ) · ( + + ) · sin ( , θ ) · cos ( , θ ) · cos (…" at bounding box center [163, 128] width 0 height 0
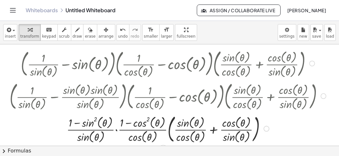
click at [212, 129] on div at bounding box center [168, 127] width 325 height 32
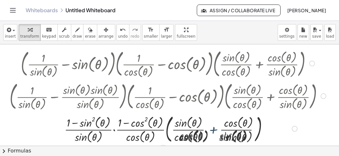
click at [212, 129] on div at bounding box center [168, 127] width 325 height 32
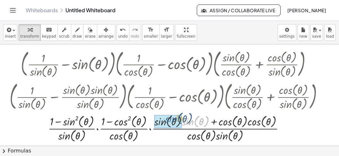
drag, startPoint x: 190, startPoint y: 120, endPoint x: 170, endPoint y: 123, distance: 20.1
click at [163, 128] on div "· sin ( , θ ) · 1 · 1 · · sin ( , θ ) · cos ( , θ ) · sin ( , θ ) sin ( , θ ) ·…" at bounding box center [163, 128] width 0 height 0
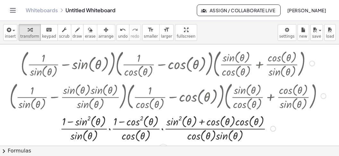
click at [163, 128] on div "· 1 · 1 · sin ( , θ ) · cos ( , θ ) · sin ( , θ ) sin ( , θ ) · ( + − ) 2 · cos…" at bounding box center [163, 128] width 0 height 0
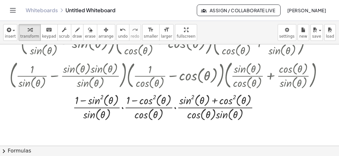
scroll to position [649, 0]
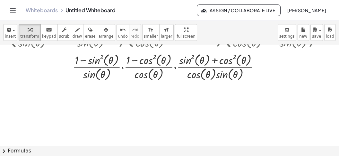
click at [142, 150] on button "chevron_right Formulas" at bounding box center [169, 150] width 339 height 10
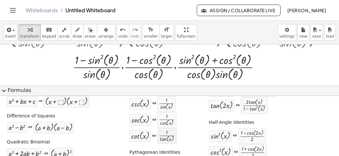
scroll to position [105, 0]
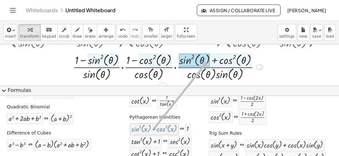
drag, startPoint x: 154, startPoint y: 131, endPoint x: 208, endPoint y: 60, distance: 88.4
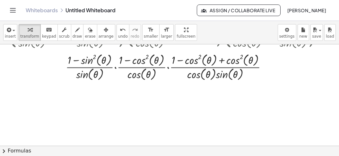
click at [173, 150] on button "chevron_right Formulas" at bounding box center [169, 150] width 339 height 10
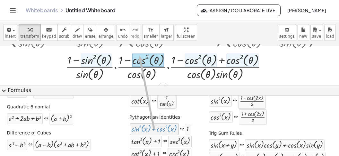
drag, startPoint x: 155, startPoint y: 129, endPoint x: 140, endPoint y: 54, distance: 76.6
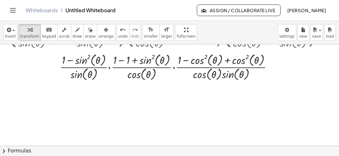
click at [150, 153] on button "chevron_right Formulas" at bounding box center [169, 150] width 339 height 10
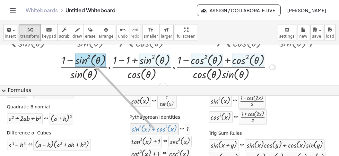
drag, startPoint x: 144, startPoint y: 129, endPoint x: 92, endPoint y: 60, distance: 86.4
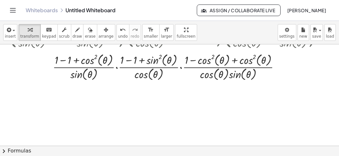
drag, startPoint x: 64, startPoint y: 60, endPoint x: 110, endPoint y: 66, distance: 45.6
click at [65, 60] on div at bounding box center [168, 66] width 325 height 30
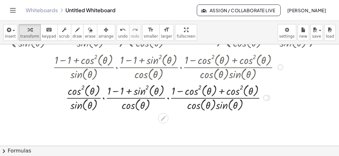
click at [121, 91] on div at bounding box center [168, 97] width 325 height 30
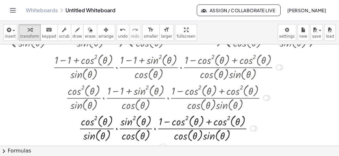
drag, startPoint x: 213, startPoint y: 120, endPoint x: 232, endPoint y: 121, distance: 18.9
click at [213, 120] on div at bounding box center [168, 127] width 325 height 30
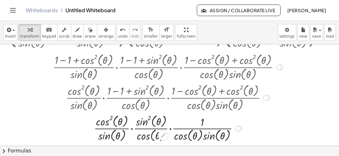
click at [170, 128] on div at bounding box center [168, 127] width 325 height 30
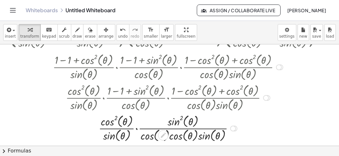
click at [135, 128] on div at bounding box center [168, 127] width 325 height 30
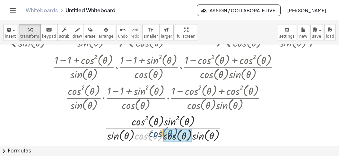
drag, startPoint x: 148, startPoint y: 134, endPoint x: 166, endPoint y: 133, distance: 17.7
click at [163, 128] on div "· cos ( , θ ) · sin ( , θ ) θ · · cos ( , θ ) θ · · cos ( , θ ) · sin ( , θ ) s…" at bounding box center [163, 128] width 0 height 0
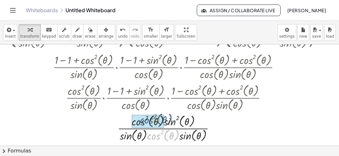
drag, startPoint x: 156, startPoint y: 138, endPoint x: 156, endPoint y: 127, distance: 10.6
click at [163, 128] on div "· cos ( , θ ) 2 · sin ( , θ ) θ · · cos ( , θ ) θ · · sin ( , θ ) sin ( , ) 2 c…" at bounding box center [163, 128] width 0 height 0
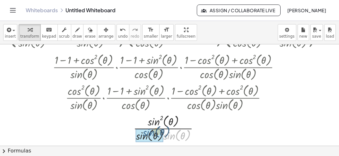
drag, startPoint x: 171, startPoint y: 136, endPoint x: 149, endPoint y: 134, distance: 22.9
click at [163, 128] on div "· sin ( , θ ) · sin ( , θ ) θ · · sin ( , θ ) sin ( , ) 2" at bounding box center [163, 128] width 0 height 0
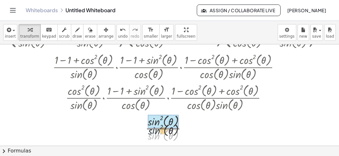
drag, startPoint x: 154, startPoint y: 140, endPoint x: 156, endPoint y: 128, distance: 12.7
click at [156, 128] on div at bounding box center [168, 127] width 325 height 30
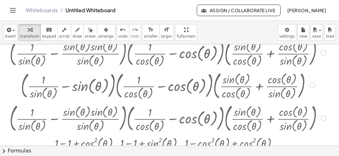
scroll to position [568, 0]
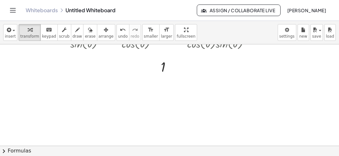
scroll to position [812, 0]
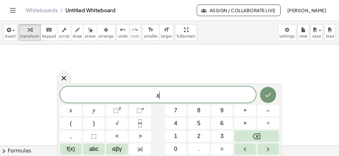
scroll to position [5, 0]
click at [256, 133] on icon "Backspace" at bounding box center [256, 136] width 8 height 6
click at [143, 123] on icon "Fraction" at bounding box center [140, 123] width 8 height 8
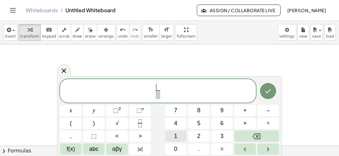
click at [170, 132] on button "1" at bounding box center [175, 135] width 21 height 11
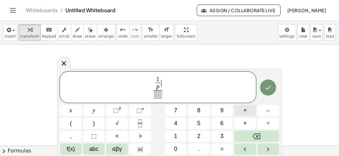
click at [242, 109] on button "+" at bounding box center [244, 110] width 21 height 11
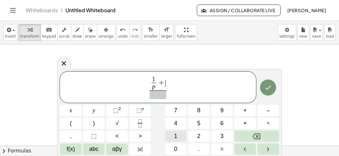
click at [170, 133] on button "1" at bounding box center [175, 135] width 21 height 11
click at [158, 96] on span at bounding box center [157, 94] width 33 height 9
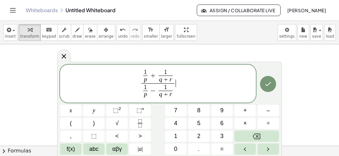
click at [189, 83] on span "1 p ​ + 1 q + r ​ 1 p ​ − 1 q + r ​ ​ ​" at bounding box center [158, 83] width 196 height 31
click at [194, 83] on span "1 p ​ + 1 q + r ​ 1 p ​ − 1 q + r ​ ​ ​" at bounding box center [158, 83] width 196 height 31
click at [71, 122] on span "(" at bounding box center [71, 123] width 2 height 9
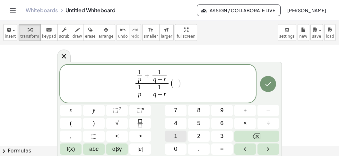
click at [175, 134] on span "1" at bounding box center [175, 136] width 3 height 9
click at [239, 112] on button "+" at bounding box center [244, 110] width 21 height 11
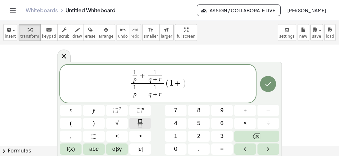
click at [135, 125] on button "Fraction" at bounding box center [139, 122] width 21 height 11
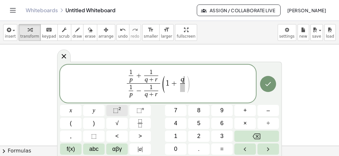
click at [114, 111] on span "⬚" at bounding box center [115, 110] width 5 height 6
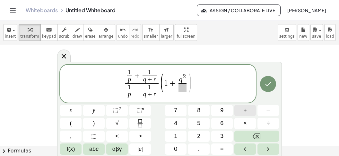
click at [239, 113] on button "+" at bounding box center [244, 110] width 21 height 11
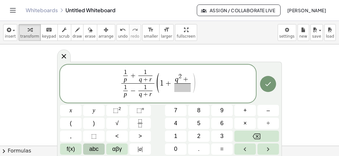
click at [95, 147] on span "abc" at bounding box center [93, 148] width 9 height 9
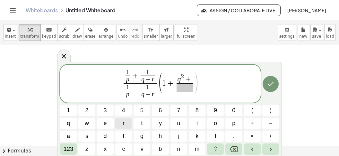
click at [125, 127] on button "r" at bounding box center [123, 122] width 17 height 11
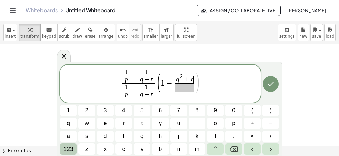
click at [73, 150] on span "123" at bounding box center [69, 148] width 10 height 9
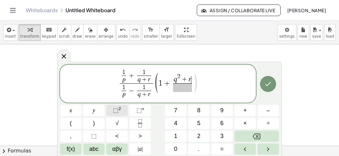
click at [120, 113] on span "⬚ 2" at bounding box center [117, 110] width 8 height 9
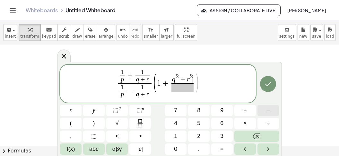
click at [265, 107] on button "–" at bounding box center [267, 110] width 21 height 11
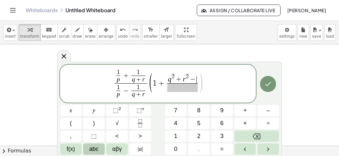
click at [99, 147] on button "abc" at bounding box center [93, 148] width 21 height 11
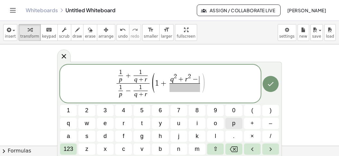
click at [233, 126] on span "p" at bounding box center [233, 123] width 3 height 9
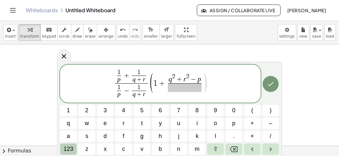
click at [70, 150] on span "123" at bounding box center [69, 148] width 10 height 9
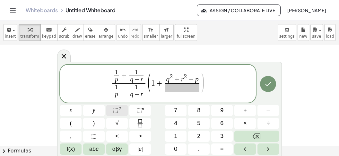
click at [113, 109] on button "⬚ 2" at bounding box center [116, 110] width 21 height 11
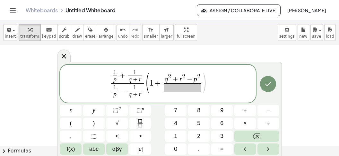
click at [185, 88] on span at bounding box center [182, 87] width 37 height 9
click at [193, 136] on button "2" at bounding box center [198, 135] width 21 height 11
click at [101, 147] on button "abc" at bounding box center [93, 148] width 21 height 11
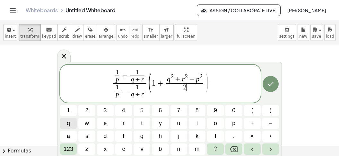
click at [72, 124] on button "q" at bounding box center [68, 122] width 17 height 11
click at [121, 124] on button "r" at bounding box center [123, 122] width 17 height 11
click at [269, 83] on icon "Done" at bounding box center [271, 84] width 8 height 8
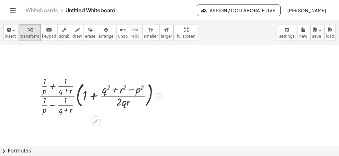
click at [52, 86] on div at bounding box center [102, 95] width 132 height 40
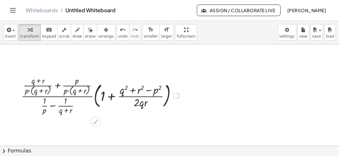
click at [55, 105] on div at bounding box center [101, 95] width 167 height 42
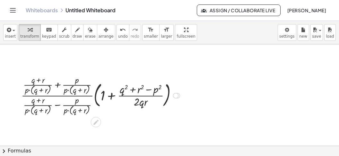
drag, startPoint x: 56, startPoint y: 105, endPoint x: 54, endPoint y: 95, distance: 9.9
click at [56, 105] on div at bounding box center [101, 94] width 167 height 43
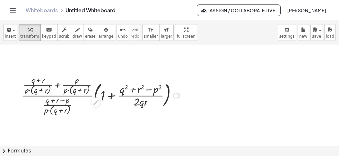
click at [58, 83] on div at bounding box center [101, 94] width 167 height 43
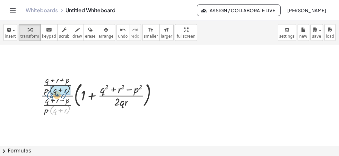
drag, startPoint x: 69, startPoint y: 111, endPoint x: 70, endPoint y: 95, distance: 16.4
click at [96, 95] on div "· ( + q + r ) · · · · ( + 1 + · ( + q 2 + r 2 − p 2 ) · 2 · q · r ) + q + r · p…" at bounding box center [96, 95] width 0 height 0
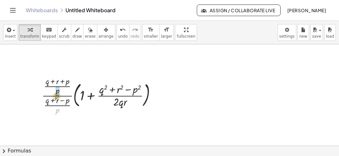
drag, startPoint x: 54, startPoint y: 111, endPoint x: 58, endPoint y: 96, distance: 15.8
click at [53, 94] on div at bounding box center [101, 95] width 126 height 40
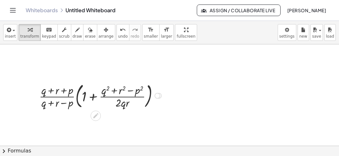
click at [89, 98] on div at bounding box center [101, 95] width 131 height 30
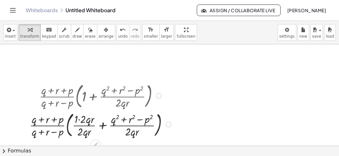
click at [101, 122] on div at bounding box center [101, 124] width 150 height 30
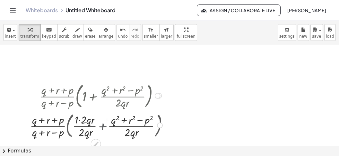
click at [82, 120] on div at bounding box center [101, 125] width 132 height 28
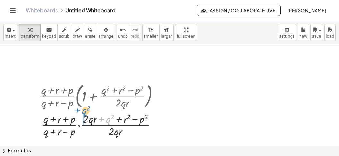
drag, startPoint x: 100, startPoint y: 118, endPoint x: 75, endPoint y: 112, distance: 25.8
click at [75, 112] on div at bounding box center [101, 125] width 131 height 28
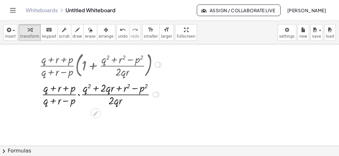
scroll to position [852, 0]
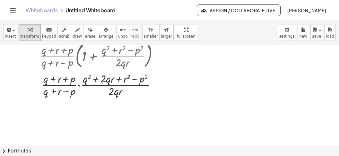
click at [57, 149] on button "chevron_right Formulas" at bounding box center [169, 150] width 339 height 10
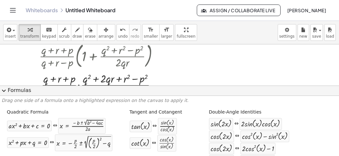
scroll to position [105, 0]
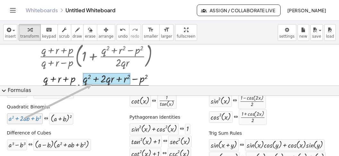
drag, startPoint x: 28, startPoint y: 118, endPoint x: 93, endPoint y: 82, distance: 74.0
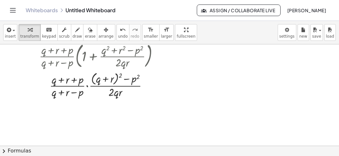
drag, startPoint x: 46, startPoint y: 153, endPoint x: 45, endPoint y: 149, distance: 4.5
click at [46, 151] on button "chevron_right Formulas" at bounding box center [169, 150] width 339 height 10
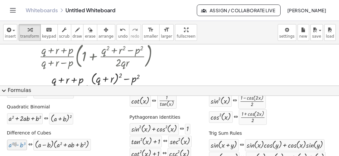
drag, startPoint x: 12, startPoint y: 143, endPoint x: 14, endPoint y: 138, distance: 5.7
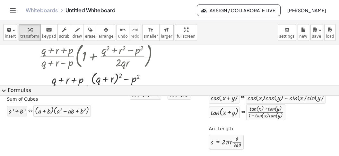
scroll to position [94, 0]
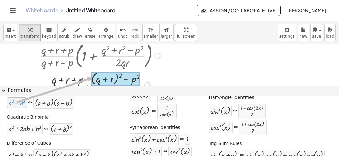
drag, startPoint x: 20, startPoint y: 103, endPoint x: 93, endPoint y: 77, distance: 77.8
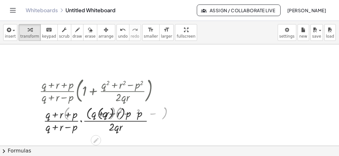
scroll to position [816, 0]
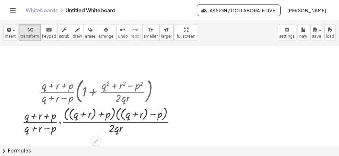
click at [144, 116] on div at bounding box center [101, 119] width 165 height 30
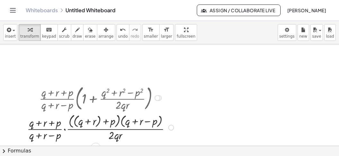
click at [96, 125] on div at bounding box center [101, 126] width 155 height 30
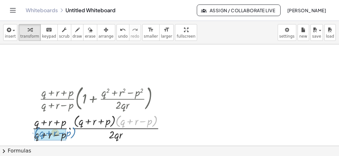
drag, startPoint x: 155, startPoint y: 121, endPoint x: 94, endPoint y: 125, distance: 61.4
click at [71, 133] on div at bounding box center [101, 126] width 145 height 29
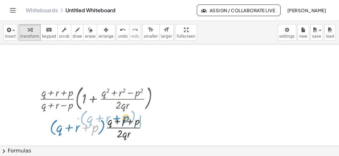
drag, startPoint x: 98, startPoint y: 129, endPoint x: 129, endPoint y: 126, distance: 31.6
click at [129, 121] on div at bounding box center [101, 127] width 131 height 28
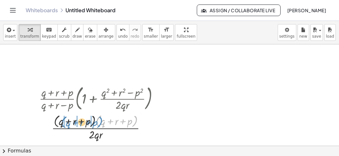
drag, startPoint x: 134, startPoint y: 124, endPoint x: 98, endPoint y: 125, distance: 35.6
click at [98, 125] on div at bounding box center [101, 126] width 131 height 29
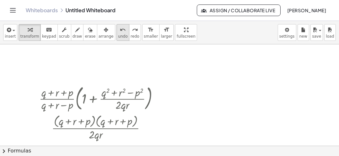
click at [118, 36] on span "undo" at bounding box center [123, 36] width 10 height 4
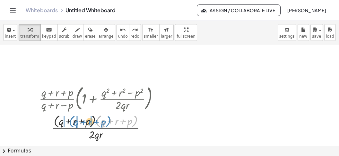
drag, startPoint x: 136, startPoint y: 120, endPoint x: 106, endPoint y: 121, distance: 29.8
click at [106, 121] on div at bounding box center [101, 126] width 131 height 29
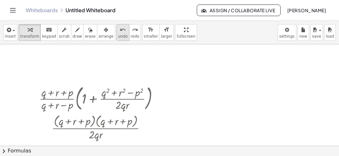
click at [118, 36] on span "undo" at bounding box center [123, 36] width 10 height 4
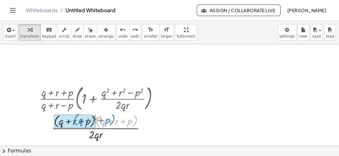
drag, startPoint x: 136, startPoint y: 117, endPoint x: 113, endPoint y: 115, distance: 23.2
click at [114, 116] on div at bounding box center [101, 126] width 131 height 29
